Goal: Task Accomplishment & Management: Manage account settings

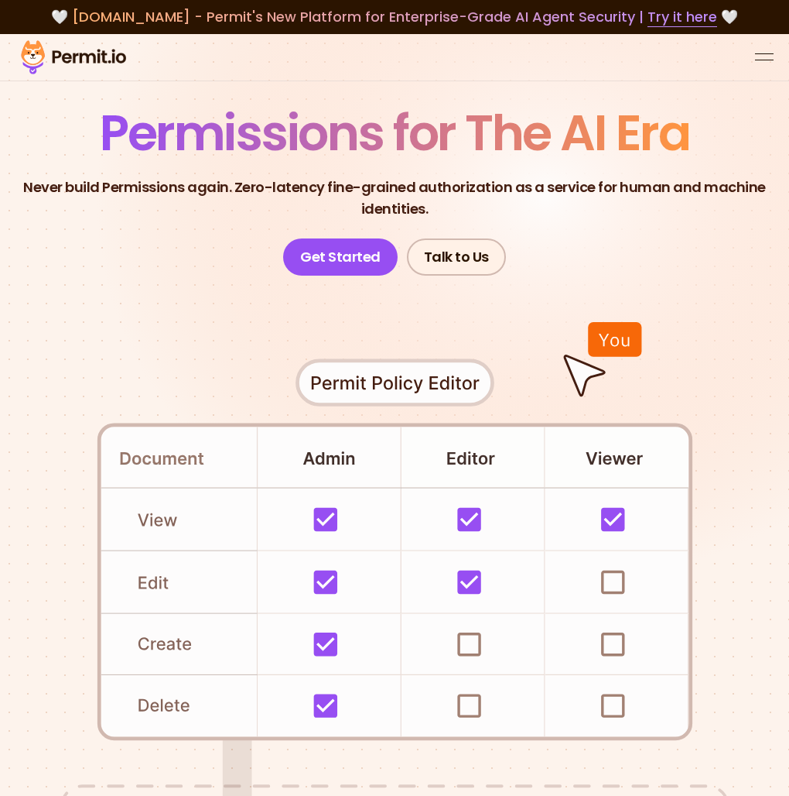
click at [759, 54] on div "open menu" at bounding box center [764, 53] width 19 height 1
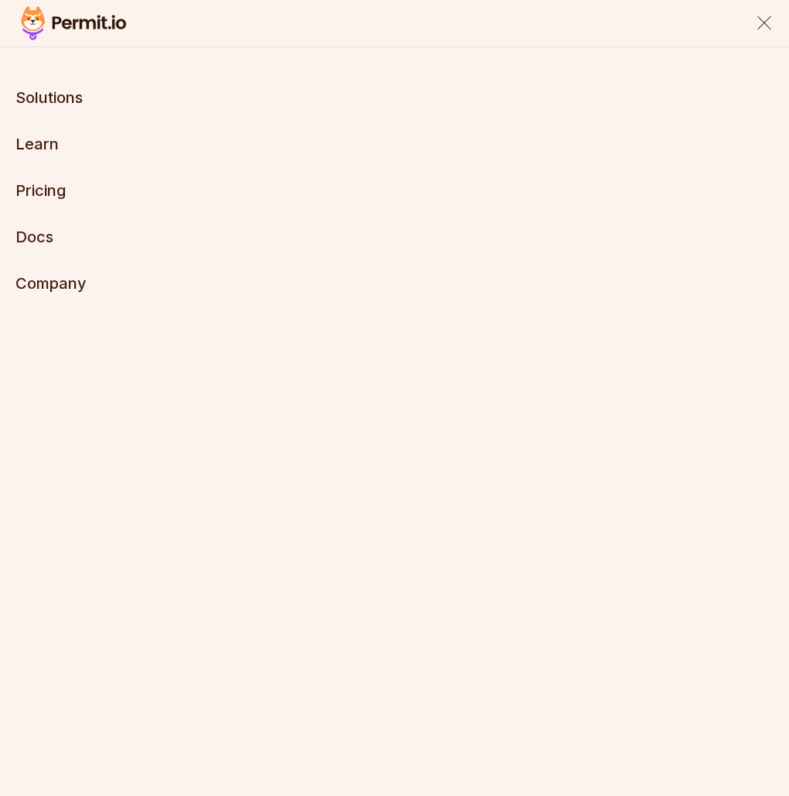
click at [769, 28] on div "close menu" at bounding box center [765, 23] width 14 height 14
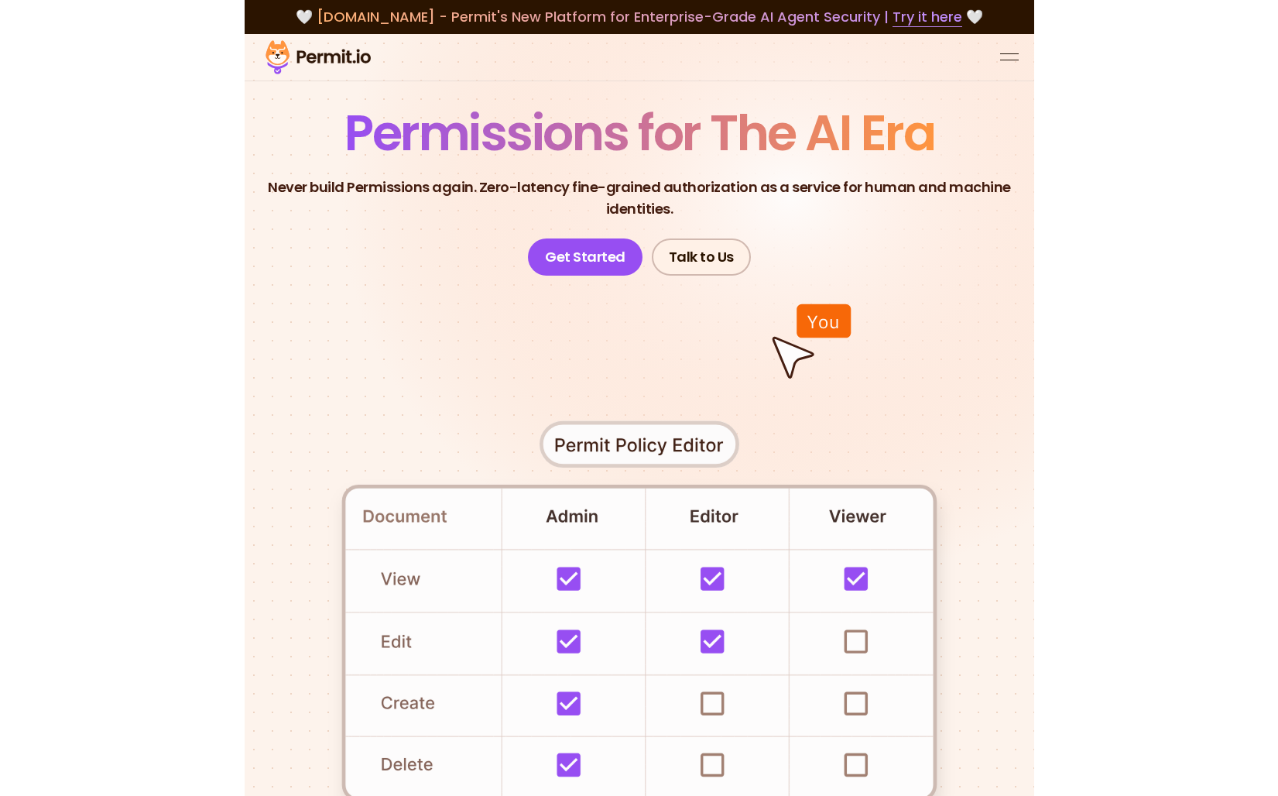
scroll to position [4, 0]
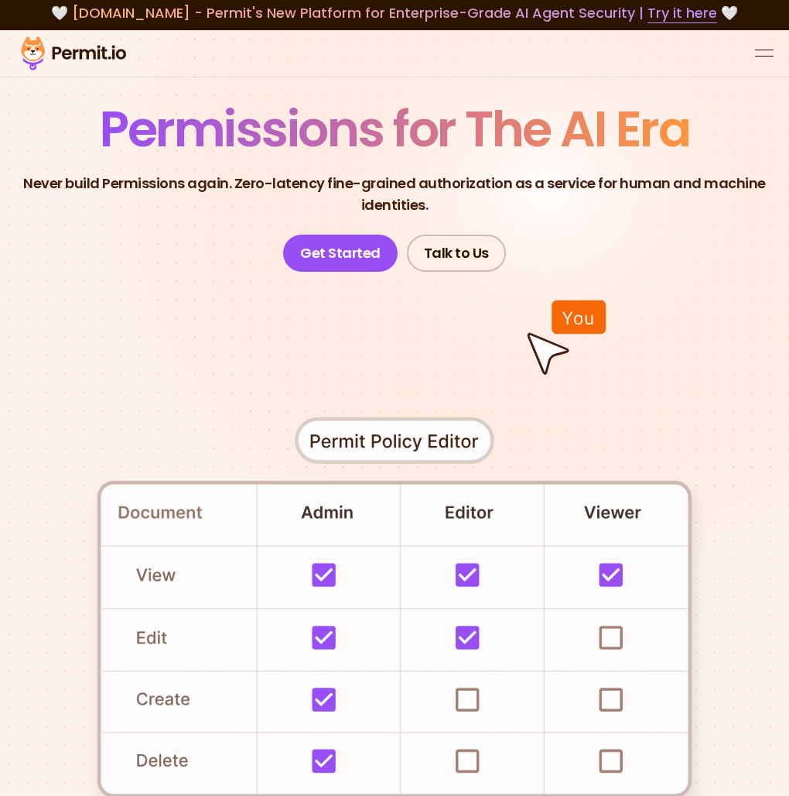
click at [754, 57] on div at bounding box center [394, 53] width 789 height 47
click at [763, 51] on button "open menu" at bounding box center [764, 53] width 19 height 19
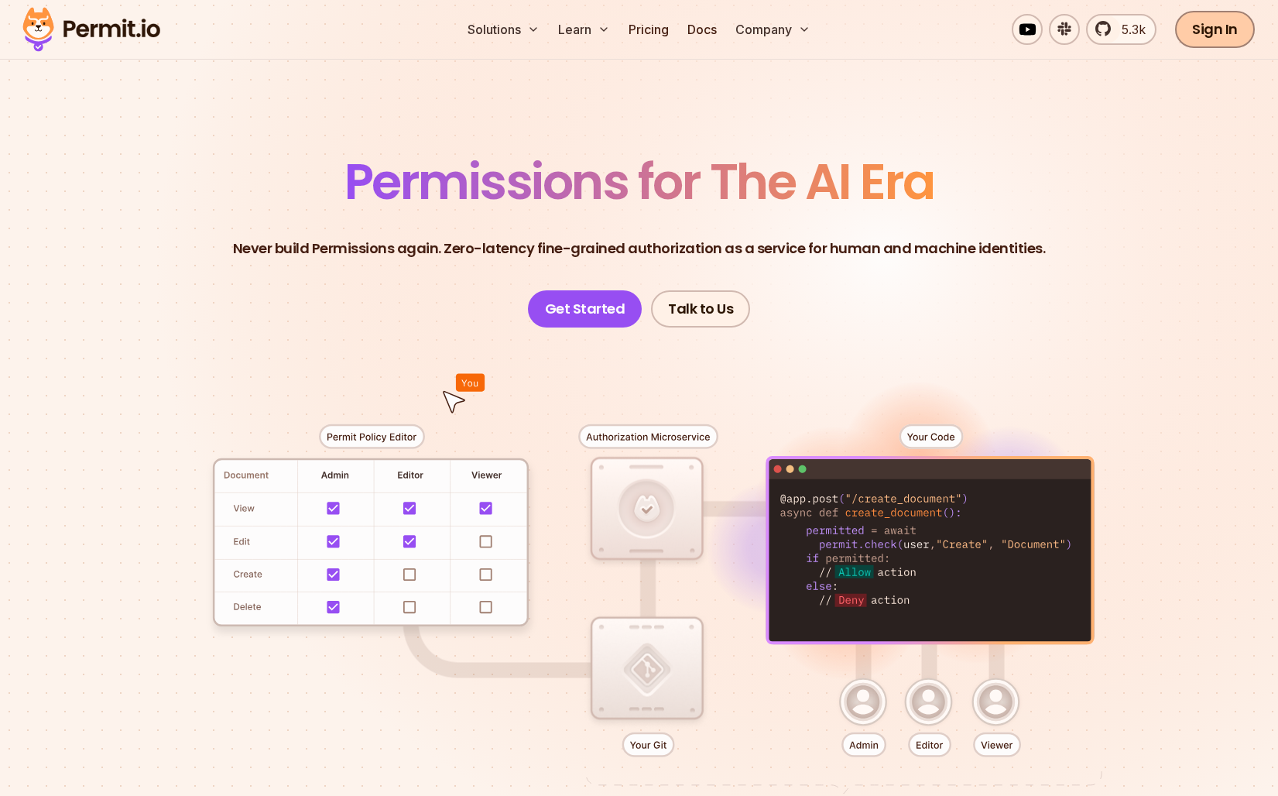
click at [789, 27] on link "Sign In" at bounding box center [1215, 29] width 80 height 37
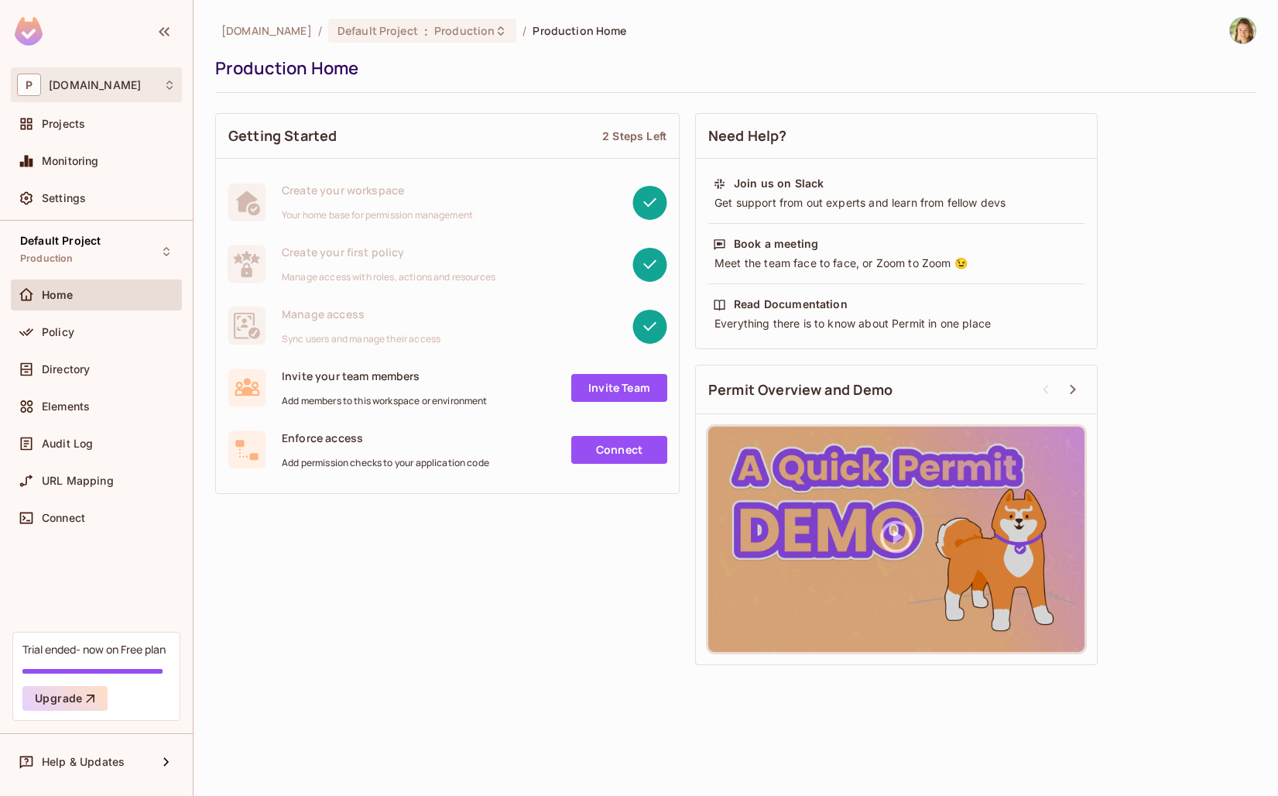
click at [137, 87] on div "P [DOMAIN_NAME]" at bounding box center [96, 85] width 159 height 22
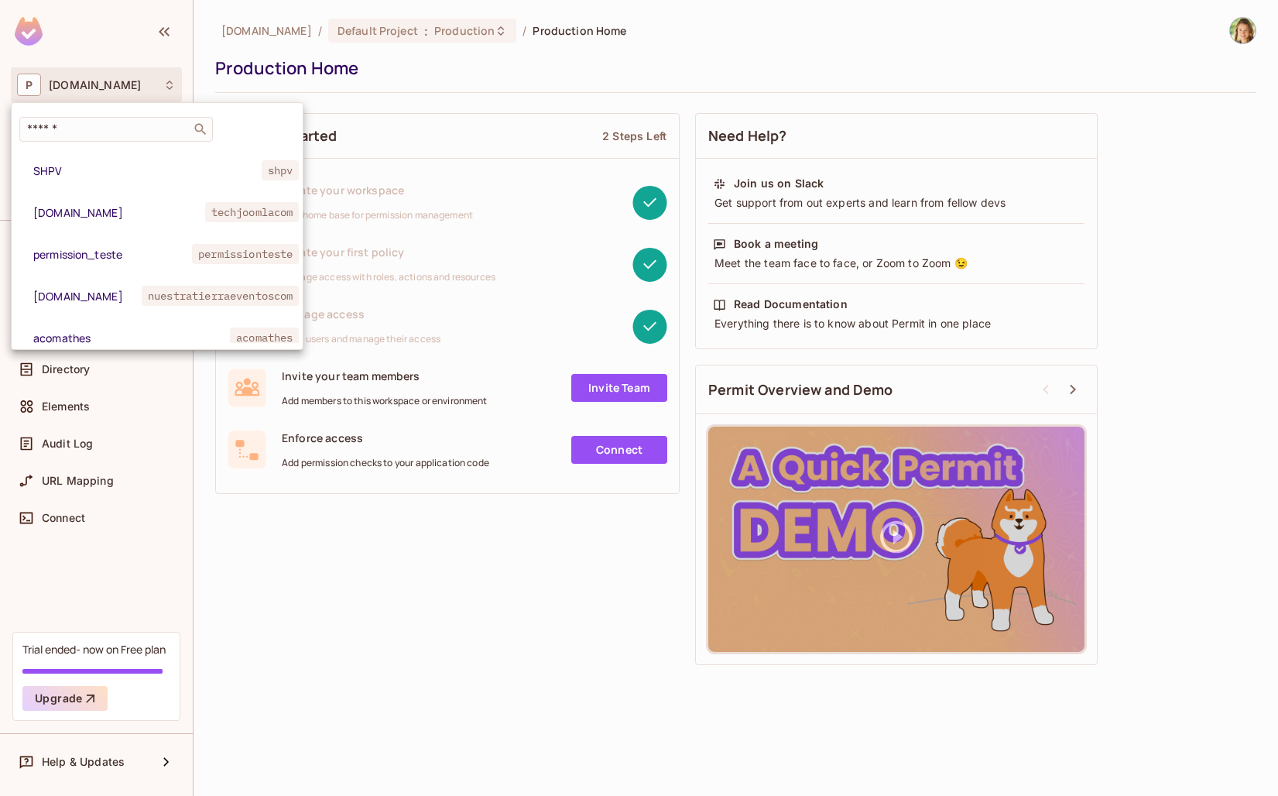
click at [134, 86] on div at bounding box center [639, 398] width 1278 height 796
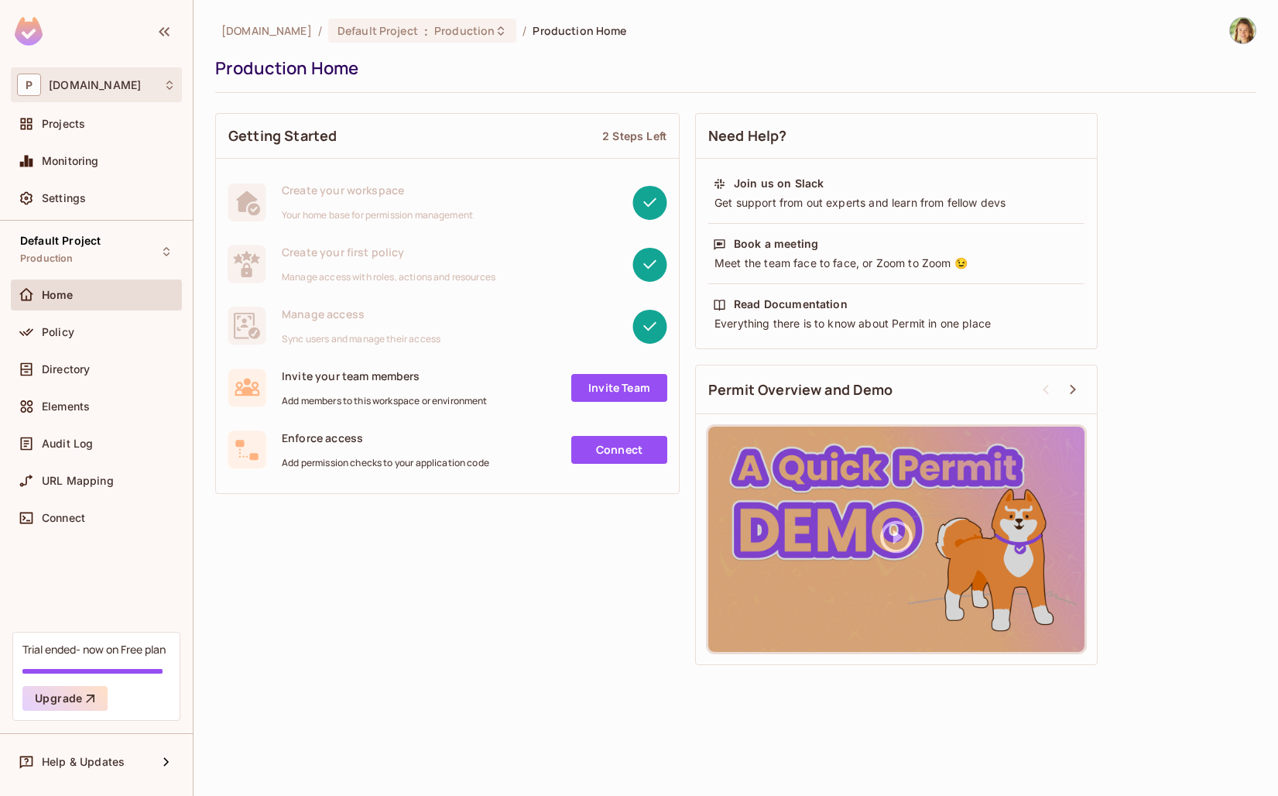
click at [92, 91] on body "P [DOMAIN_NAME] Projects Monitoring Settings Default Project Production Home Po…" at bounding box center [639, 398] width 1278 height 796
click at [91, 96] on div "P [DOMAIN_NAME]" at bounding box center [96, 85] width 159 height 22
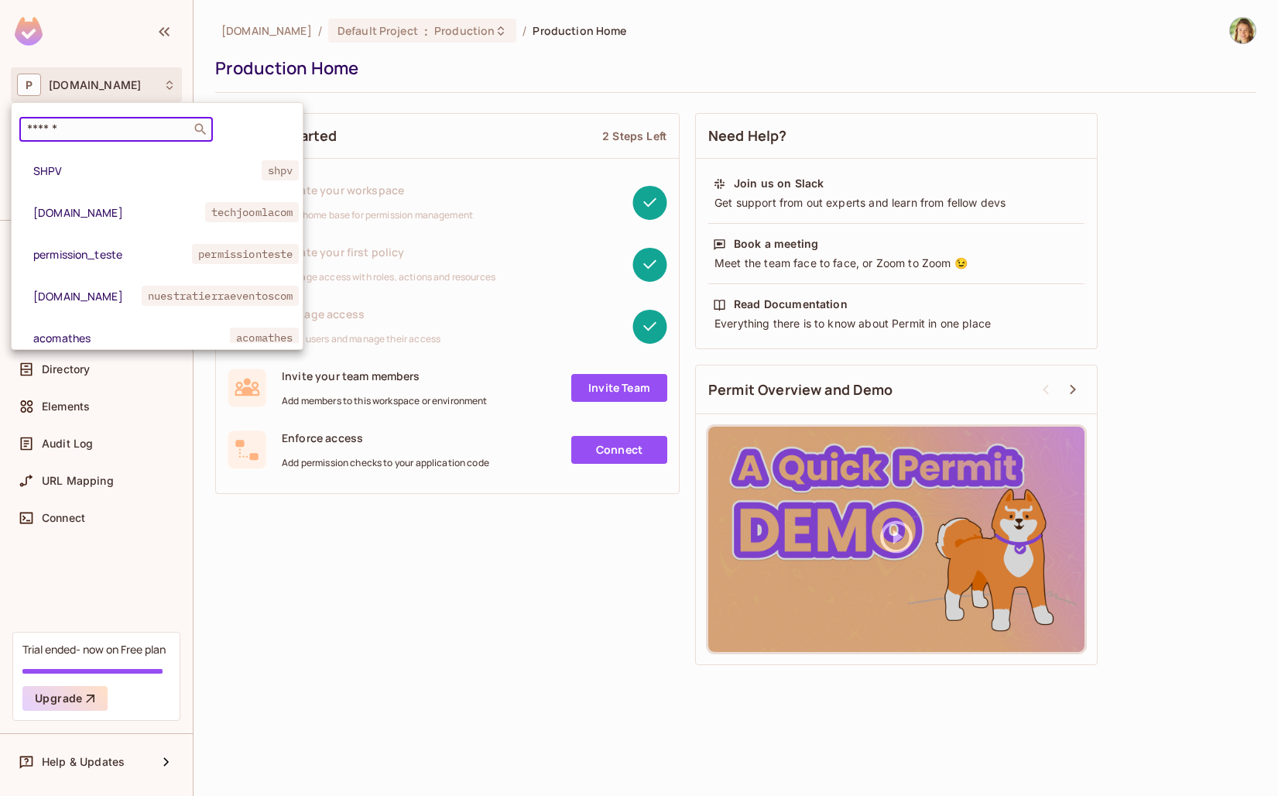
click at [88, 123] on input "text" at bounding box center [105, 128] width 163 height 15
paste input "**********"
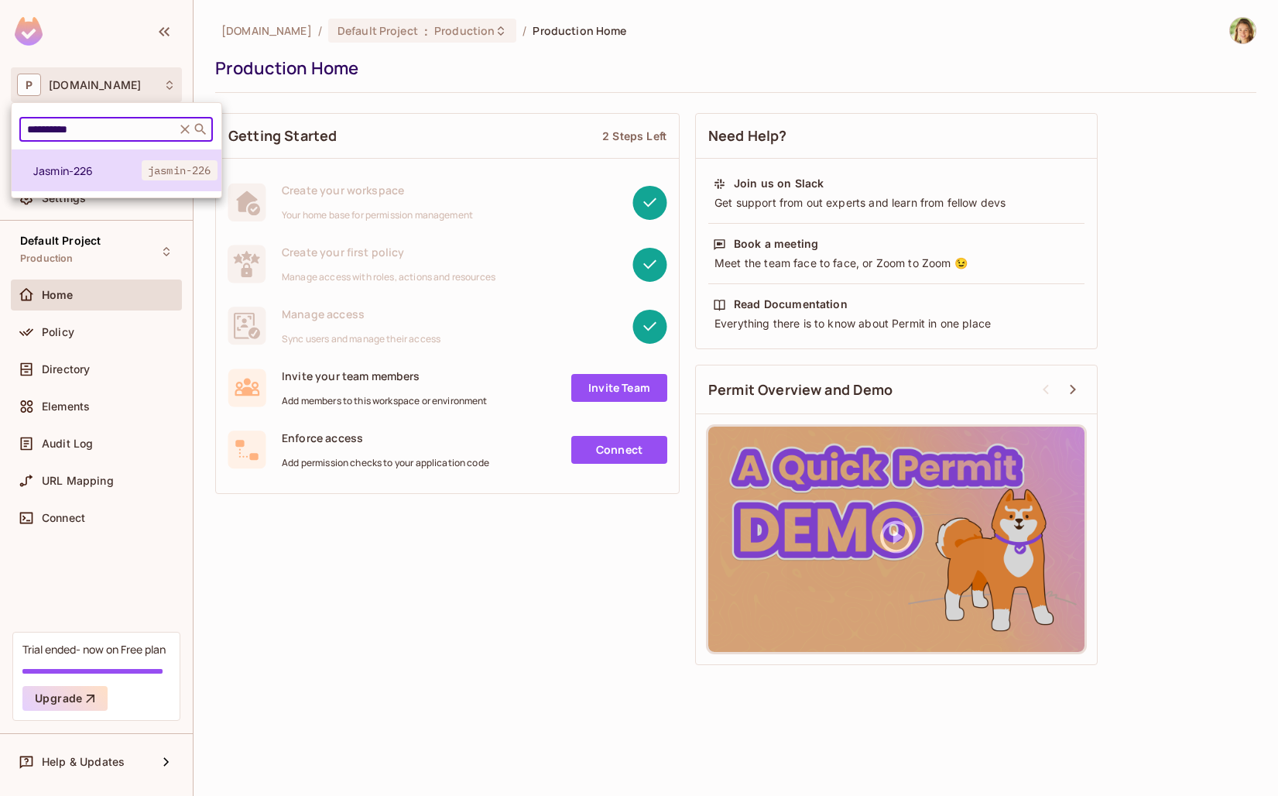
type input "**********"
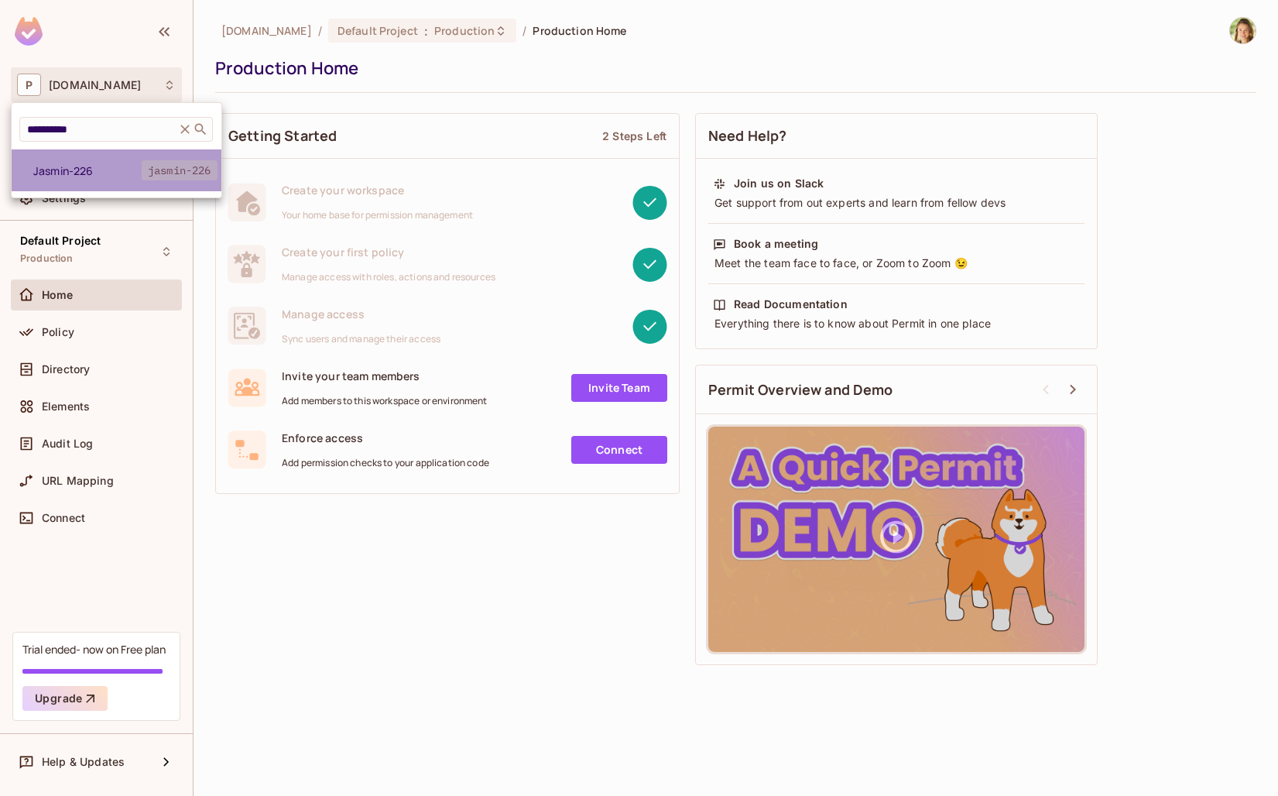
click at [104, 167] on span "Jasmin-226" at bounding box center [87, 170] width 108 height 15
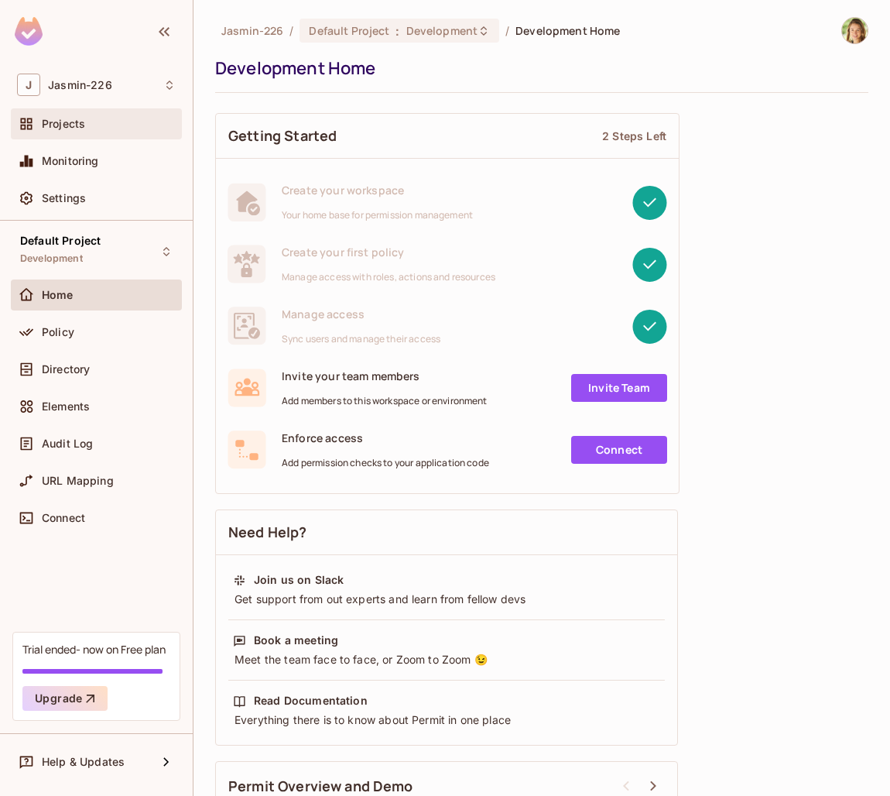
click at [84, 125] on span "Projects" at bounding box center [63, 124] width 43 height 12
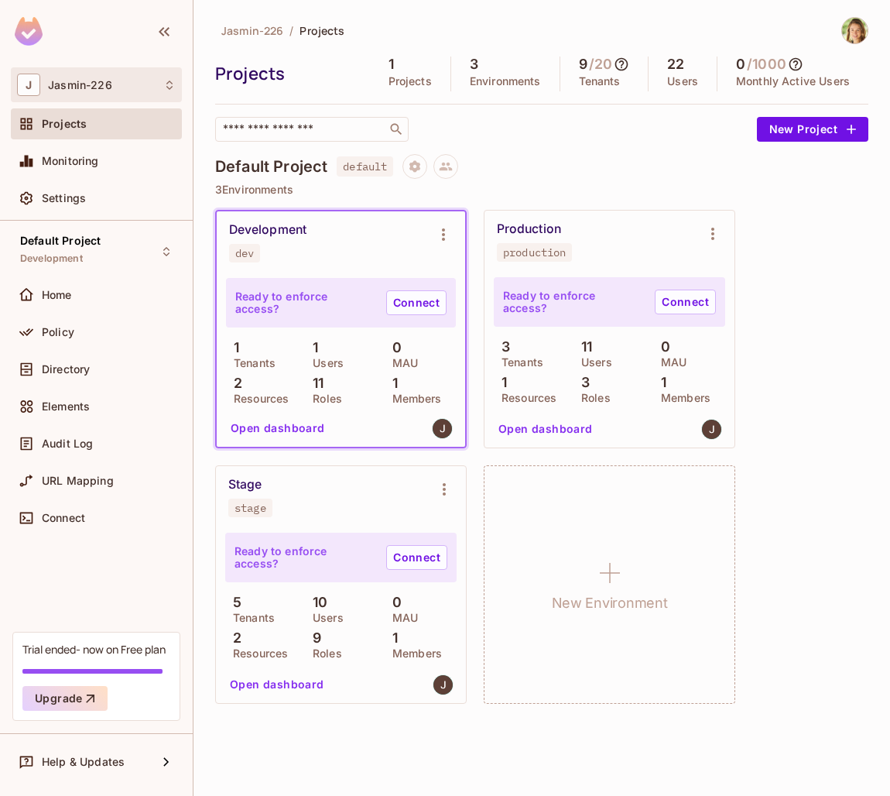
click at [87, 84] on span "Jasmin-226" at bounding box center [80, 85] width 64 height 12
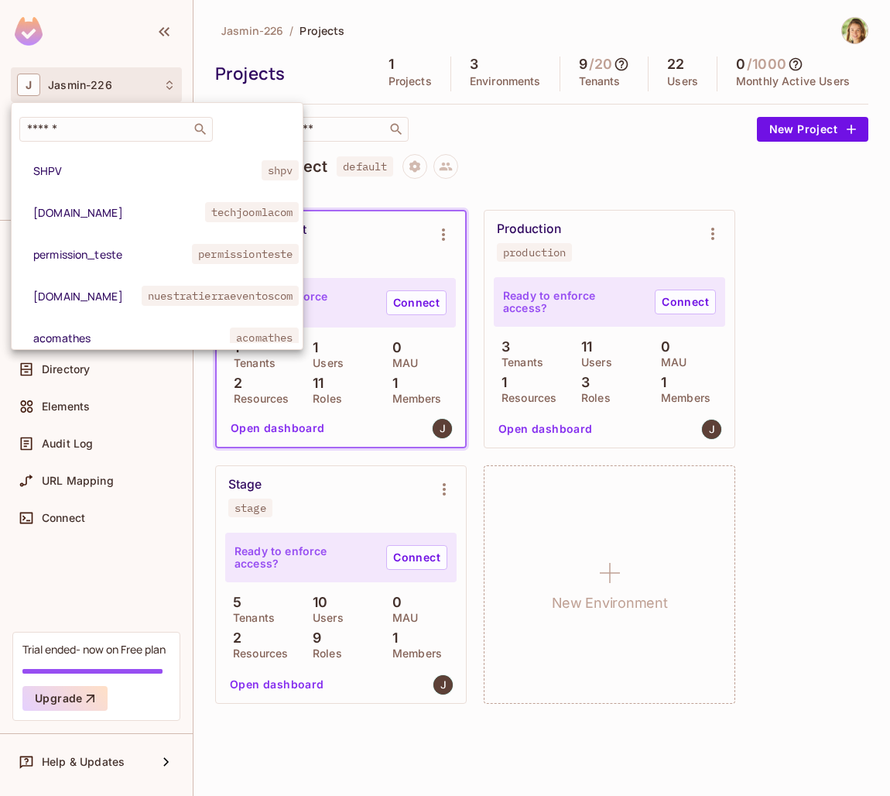
click at [86, 84] on div at bounding box center [445, 398] width 890 height 796
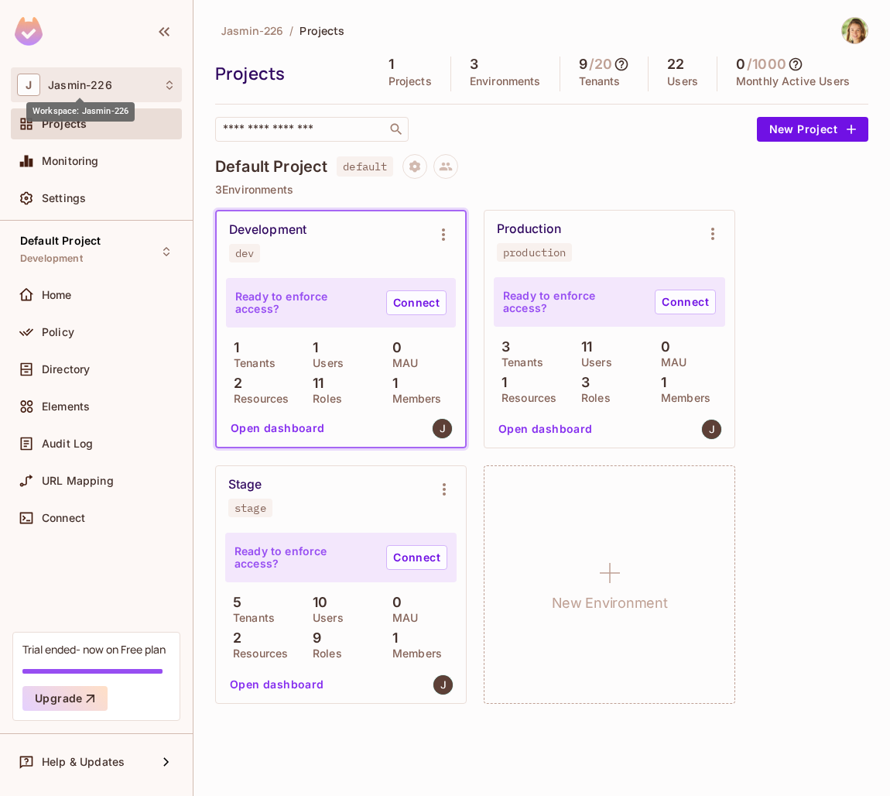
click at [84, 84] on span "Jasmin-226" at bounding box center [80, 85] width 64 height 12
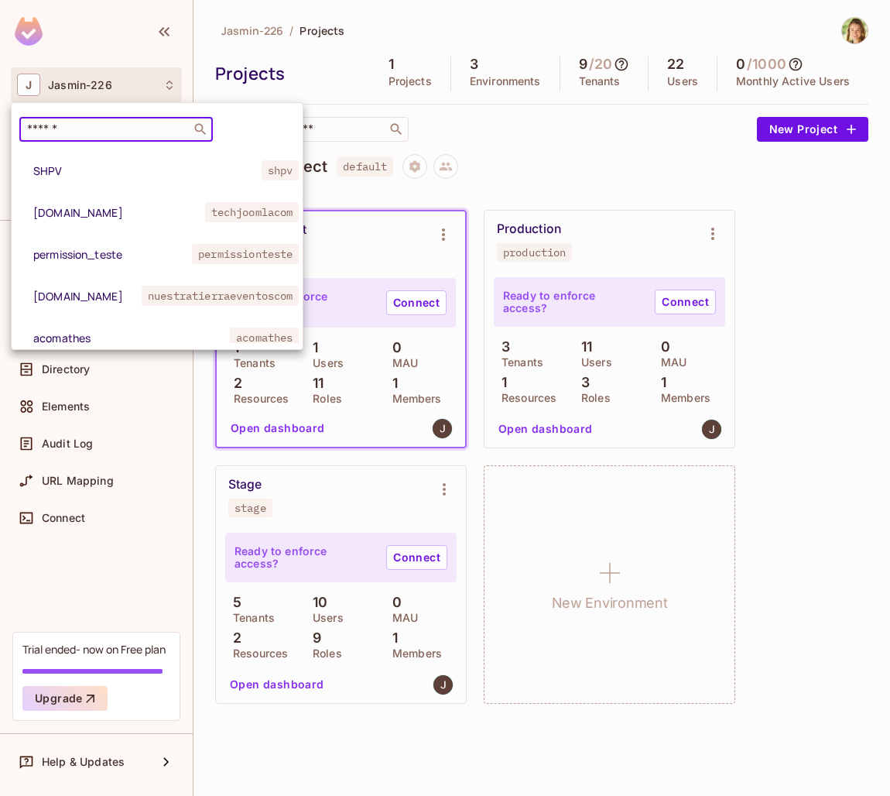
click at [81, 127] on input "text" at bounding box center [105, 128] width 163 height 15
paste input "**********"
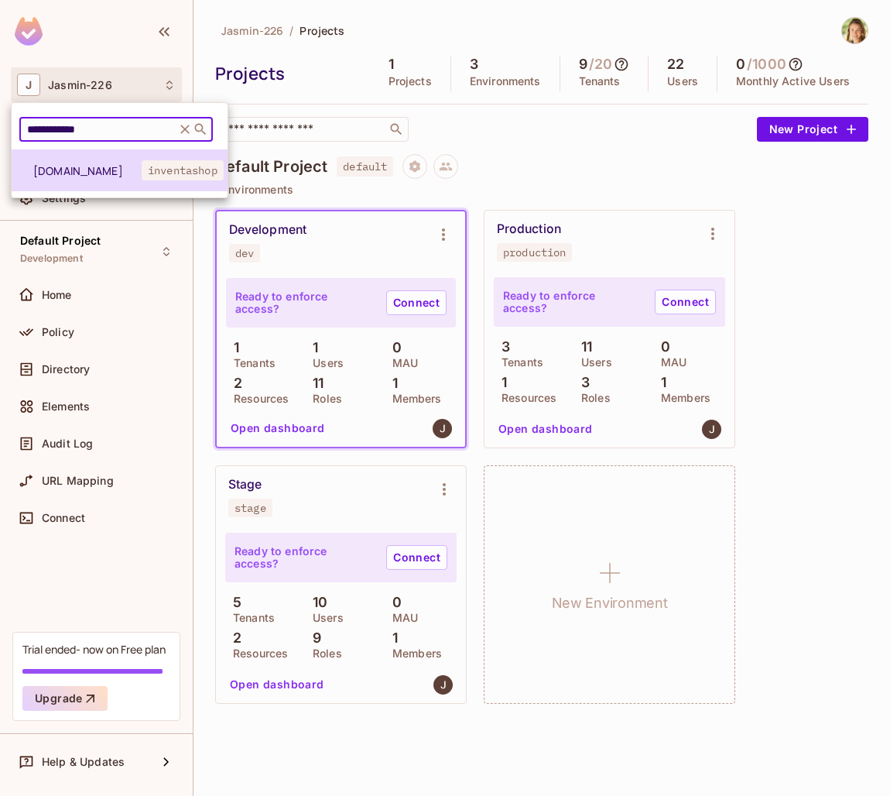
type input "**********"
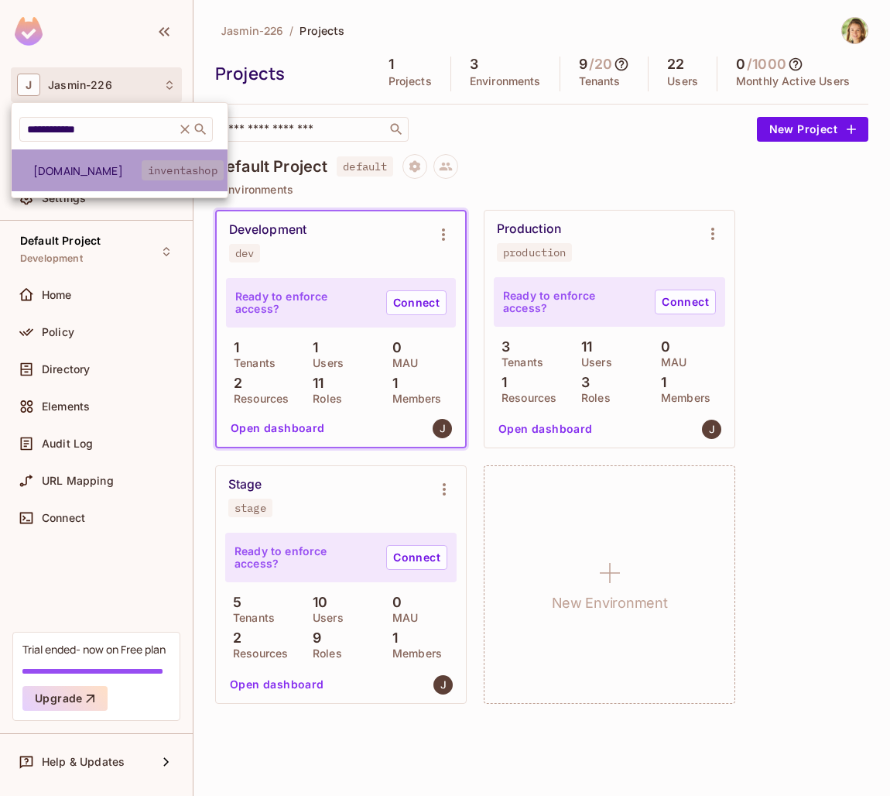
click at [155, 169] on span "inventashop" at bounding box center [183, 170] width 82 height 20
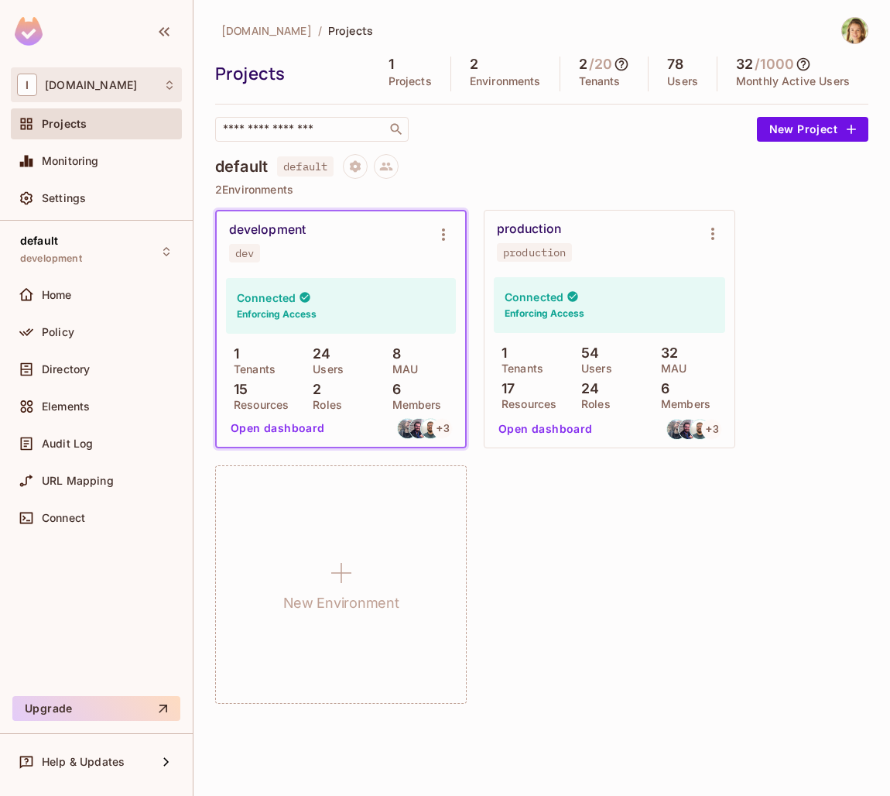
click at [100, 85] on span "[DOMAIN_NAME]" at bounding box center [91, 85] width 92 height 12
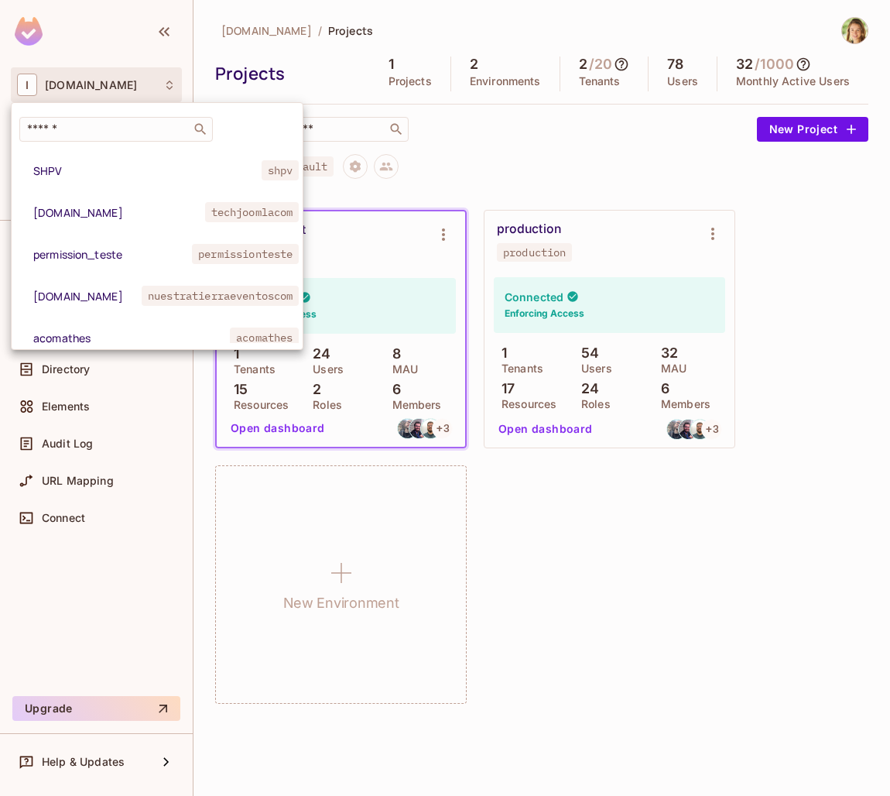
click at [101, 85] on div at bounding box center [445, 398] width 890 height 796
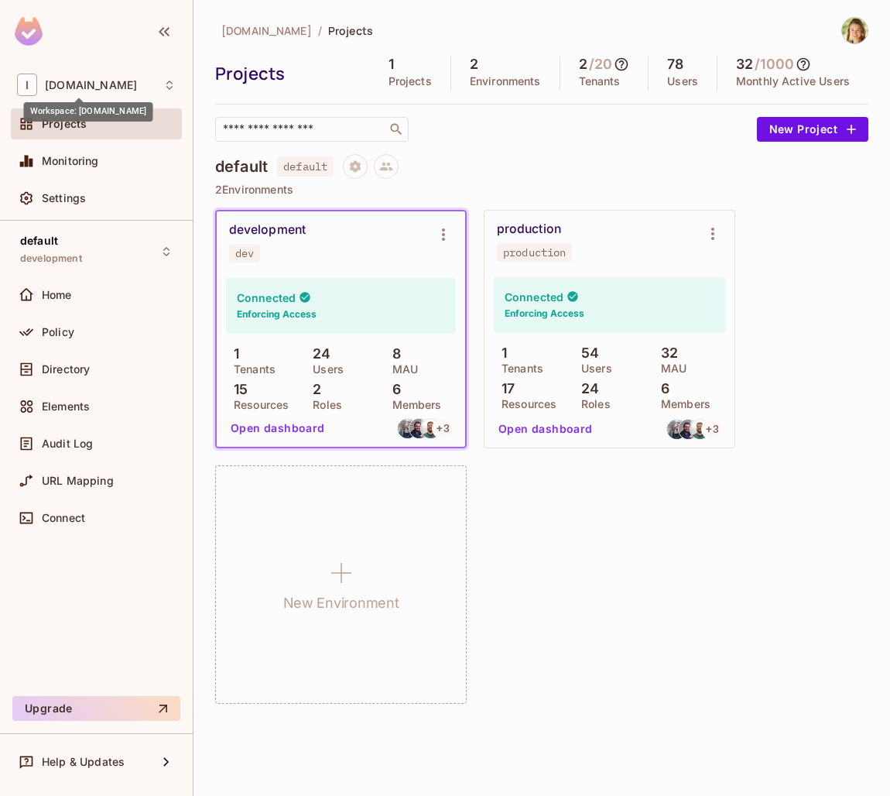
click at [102, 85] on span "[DOMAIN_NAME]" at bounding box center [91, 85] width 92 height 12
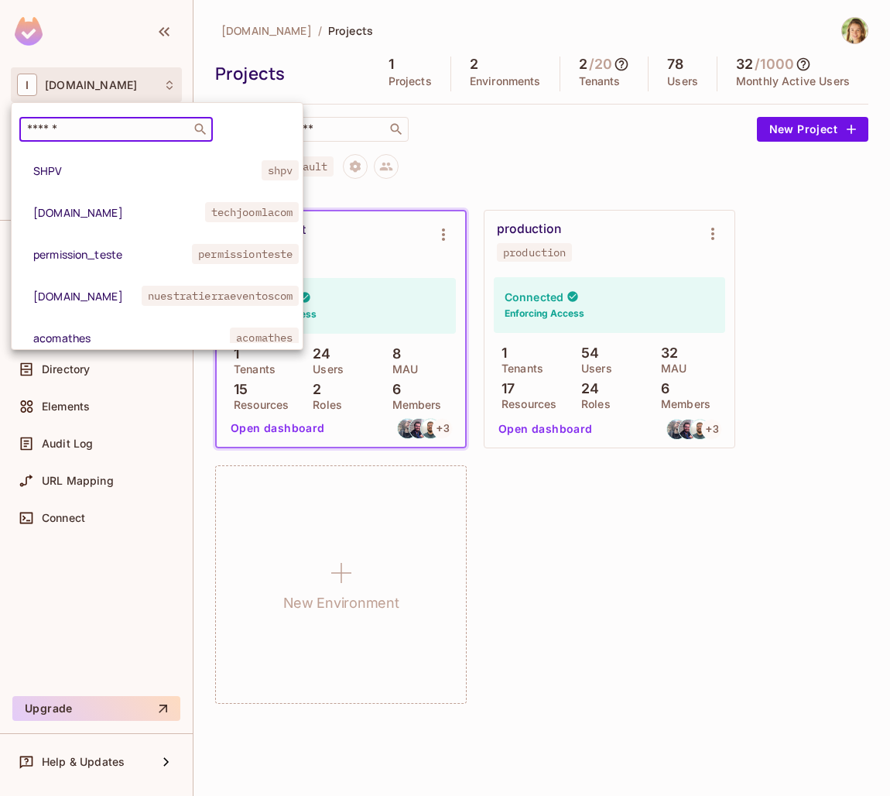
click at [106, 133] on input "text" at bounding box center [105, 128] width 163 height 15
paste input "**********"
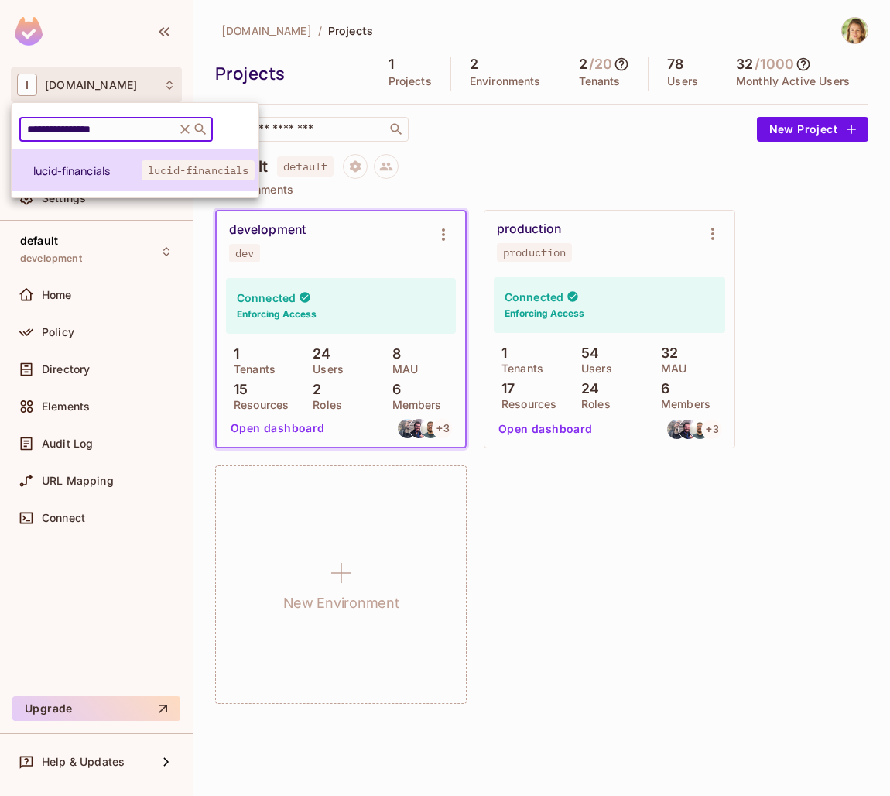
type input "**********"
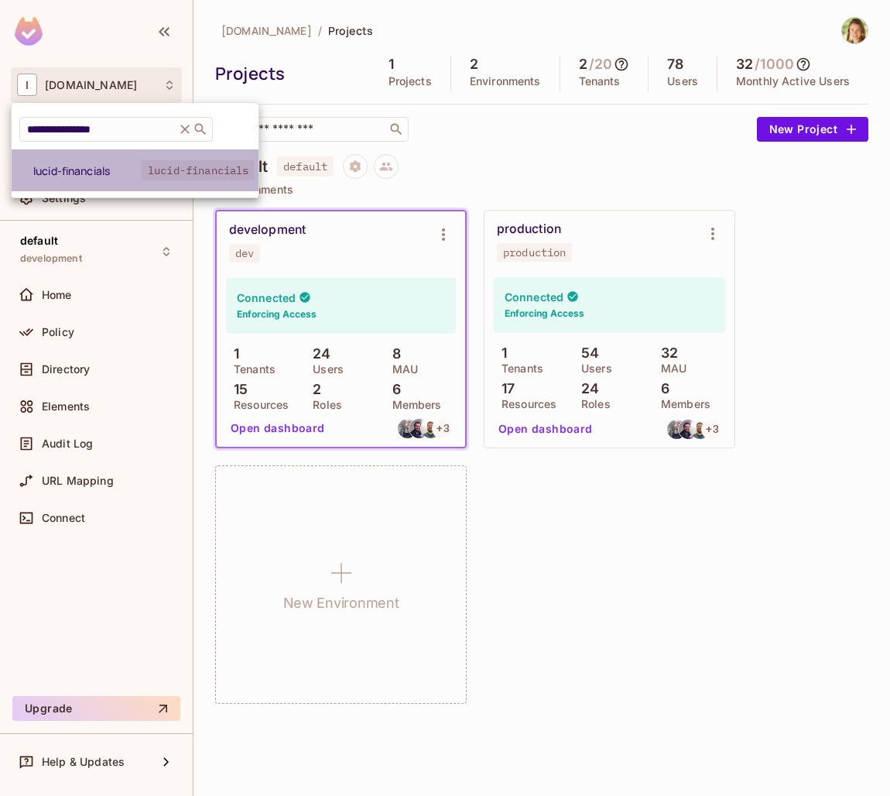
drag, startPoint x: 77, startPoint y: 172, endPoint x: 96, endPoint y: 176, distance: 19.0
click at [77, 172] on span "lucid-financials" at bounding box center [87, 170] width 108 height 15
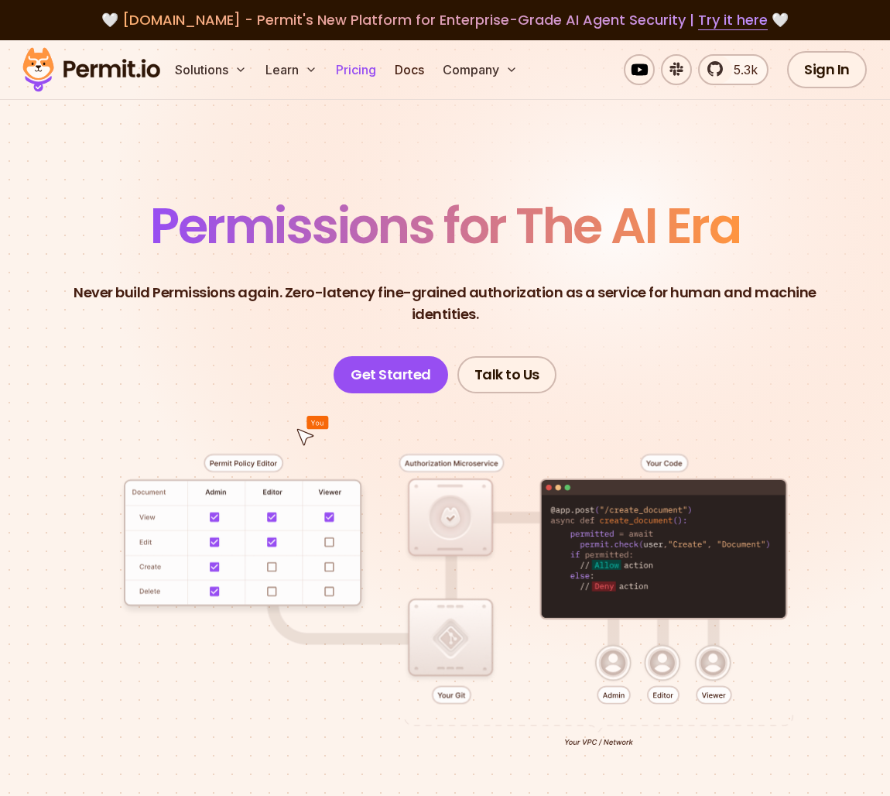
click at [365, 70] on link "Pricing" at bounding box center [356, 69] width 53 height 31
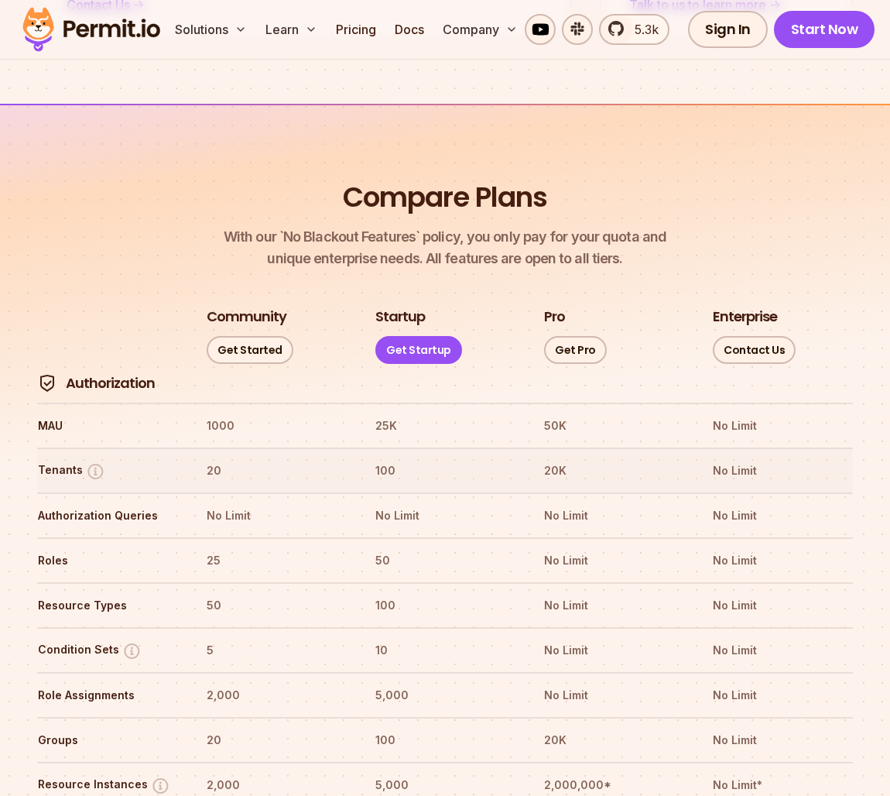
scroll to position [2124, 0]
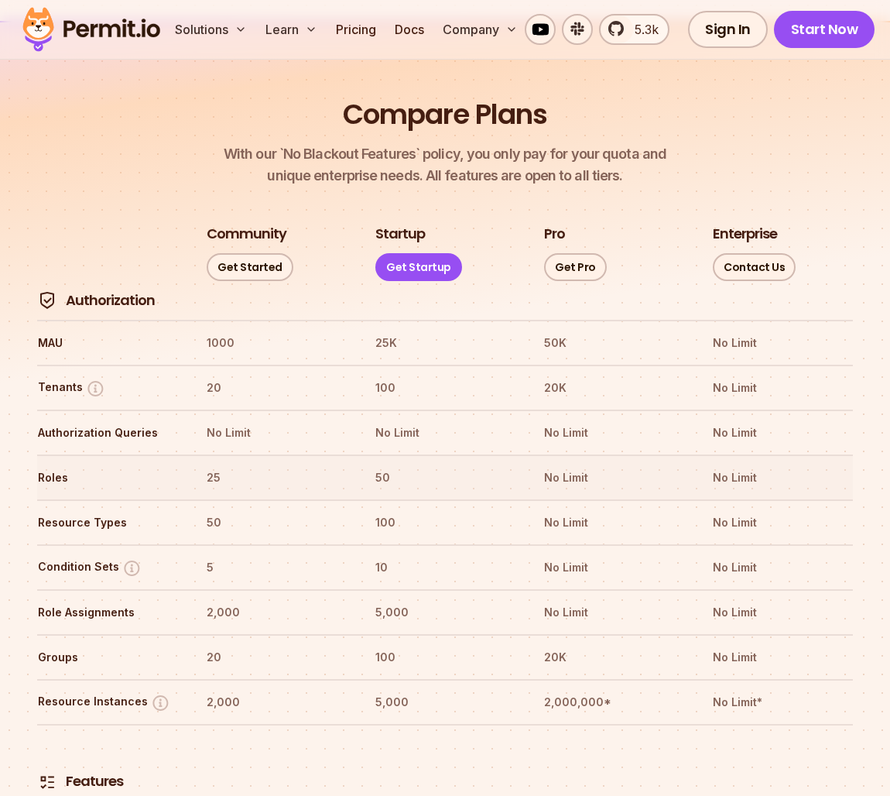
click at [218, 465] on th "25" at bounding box center [276, 477] width 141 height 25
